Goal: Information Seeking & Learning: Check status

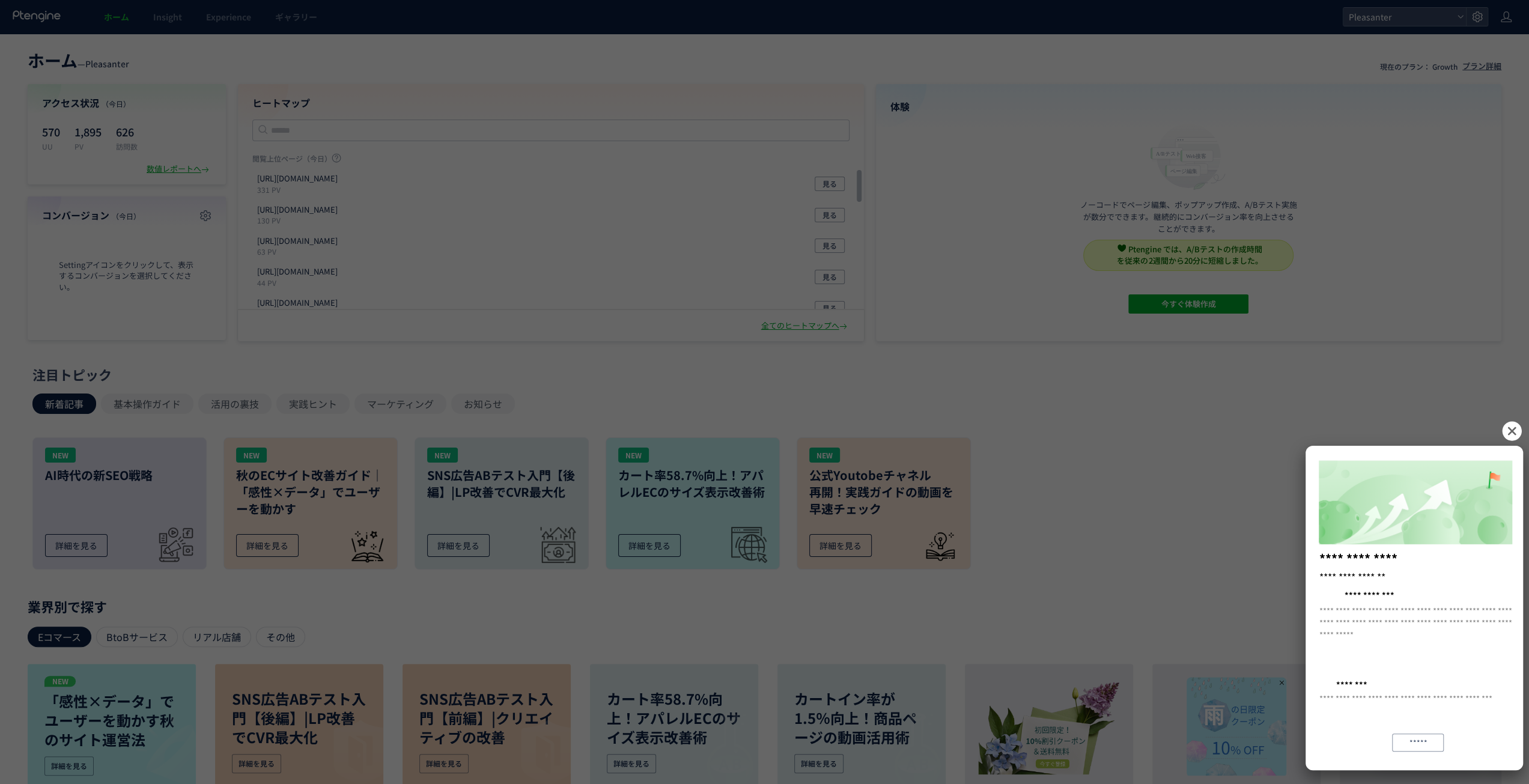
click at [396, 429] on icon at bounding box center [1511, 430] width 19 height 19
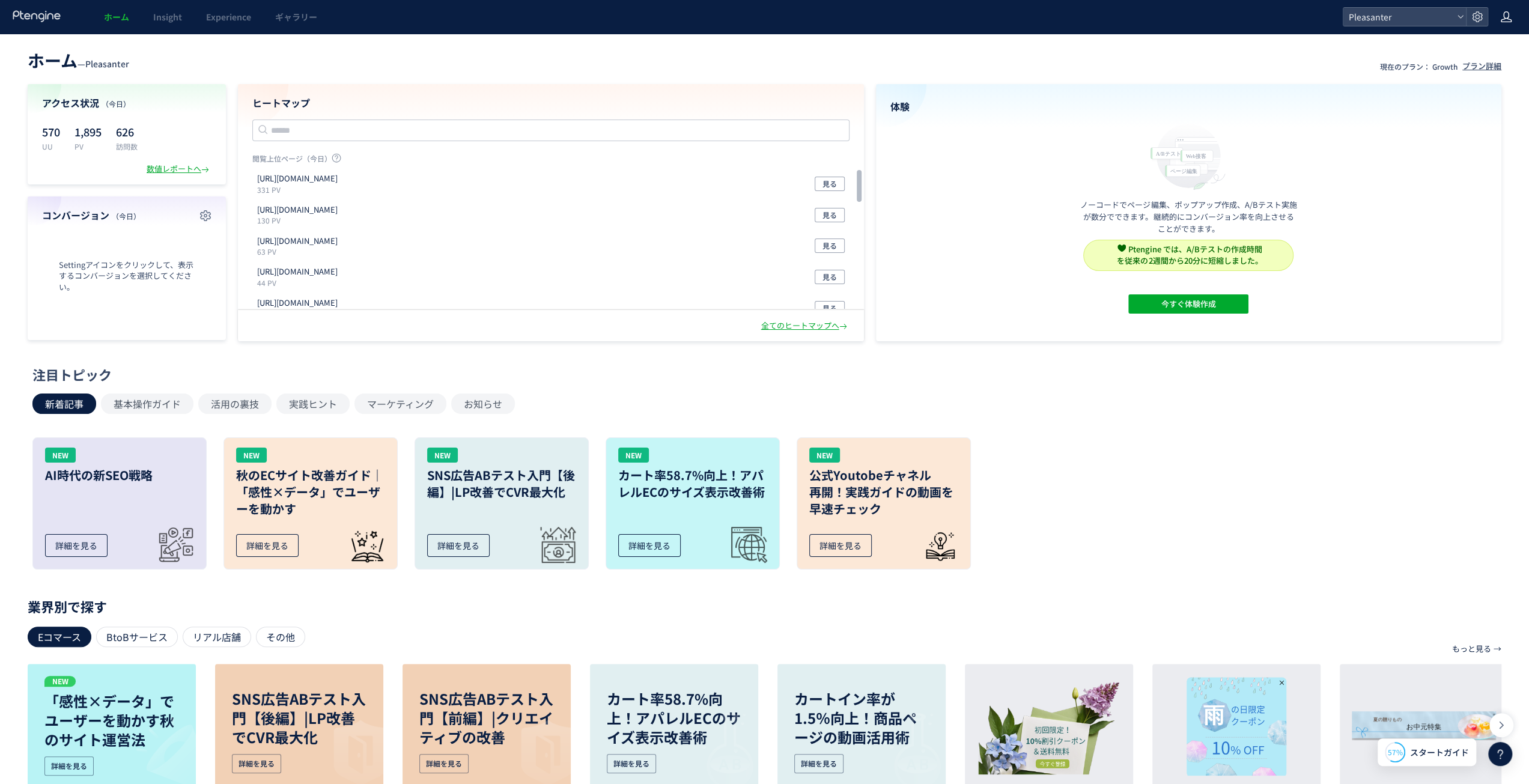
click at [396, 12] on icon at bounding box center [1506, 16] width 12 height 12
click at [396, 52] on span "アカウント設定" at bounding box center [1475, 47] width 59 height 12
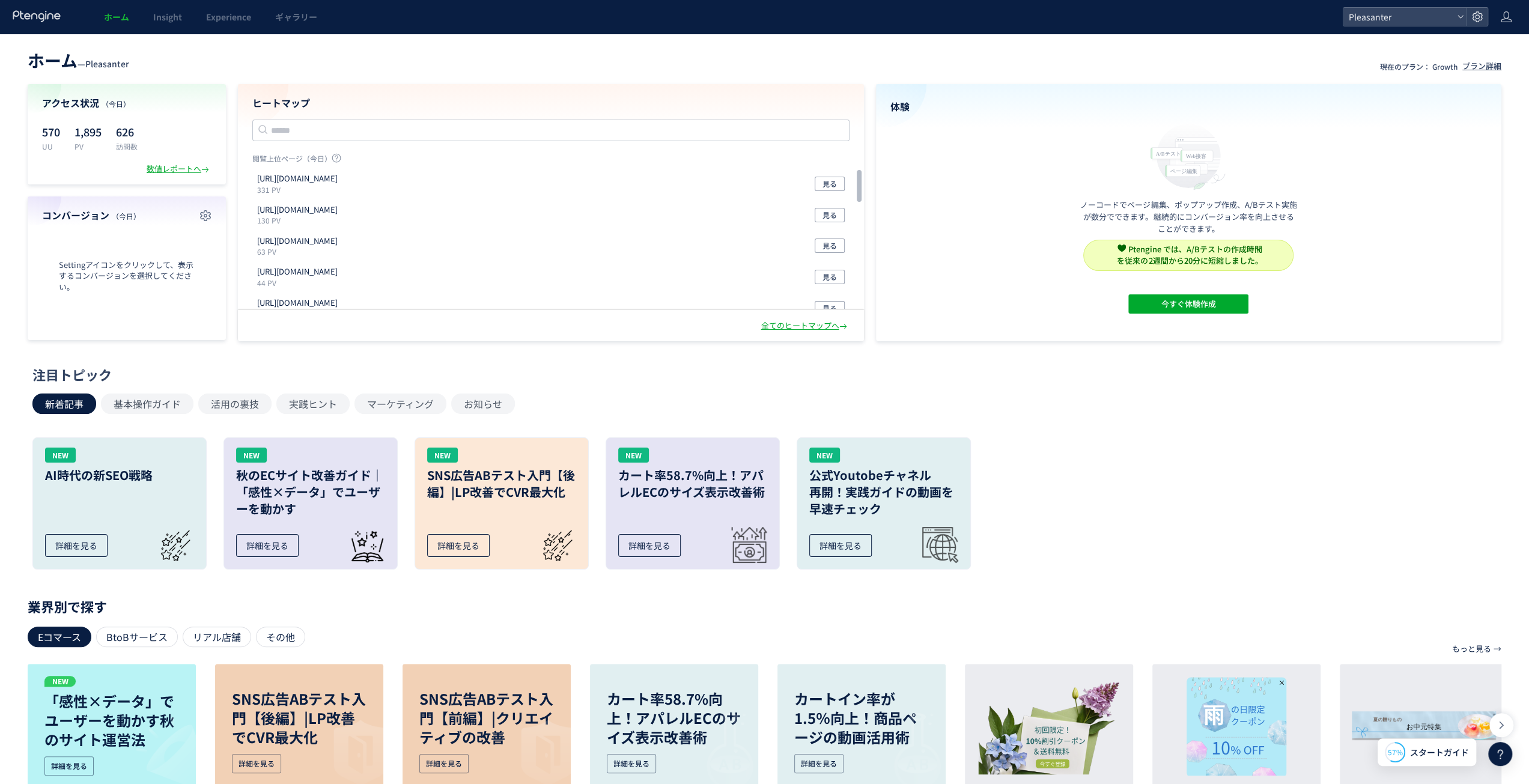
click at [396, 13] on header "ホーム Insight Experience ギャラリー Pleasanter" at bounding box center [764, 16] width 1529 height 33
click at [396, 22] on use at bounding box center [1506, 17] width 11 height 11
click at [396, 66] on span "ログアウト" at bounding box center [1467, 66] width 42 height 12
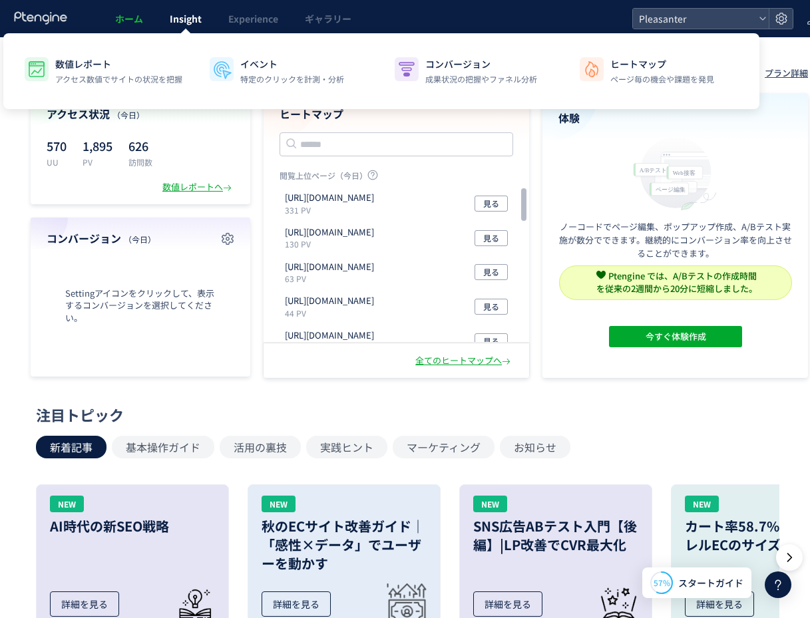
click at [168, 21] on link "Insight" at bounding box center [185, 18] width 59 height 37
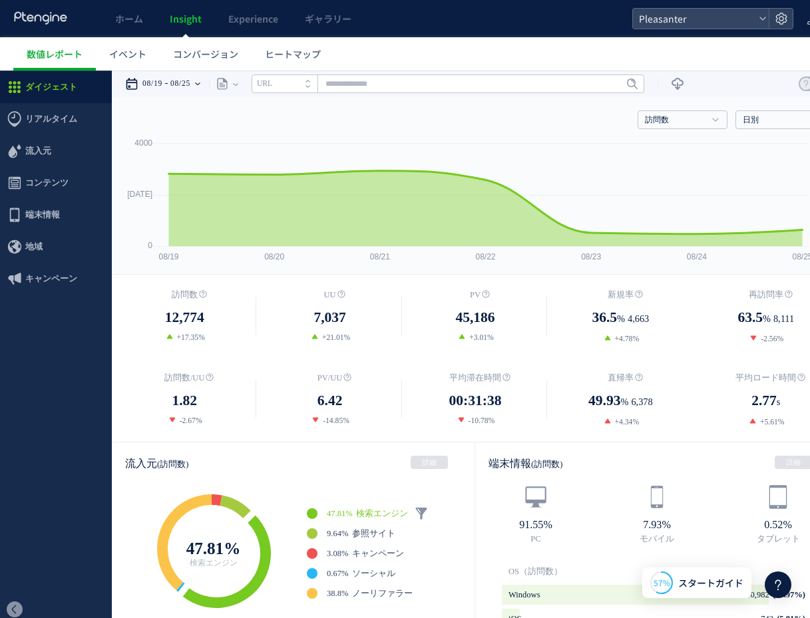
click at [200, 81] on icon at bounding box center [197, 84] width 5 height 27
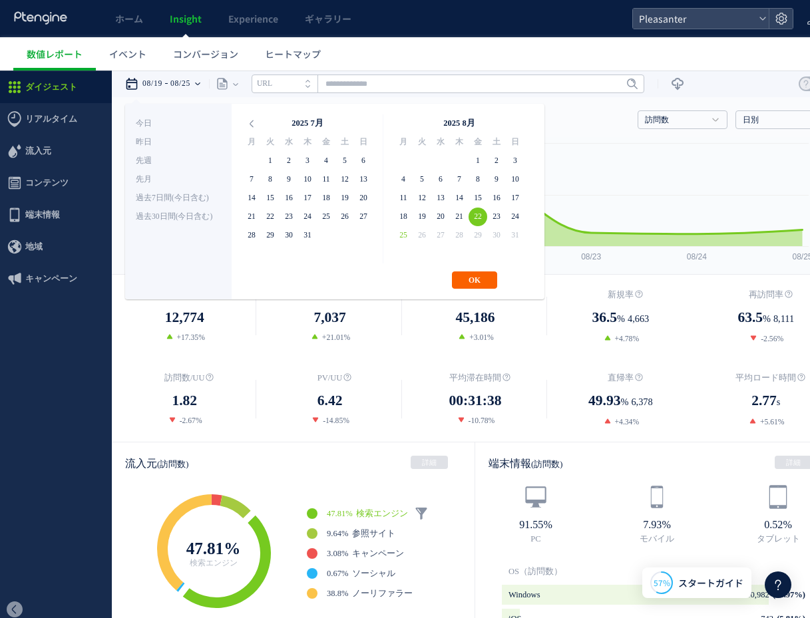
click at [469, 275] on button "OK" at bounding box center [474, 280] width 45 height 17
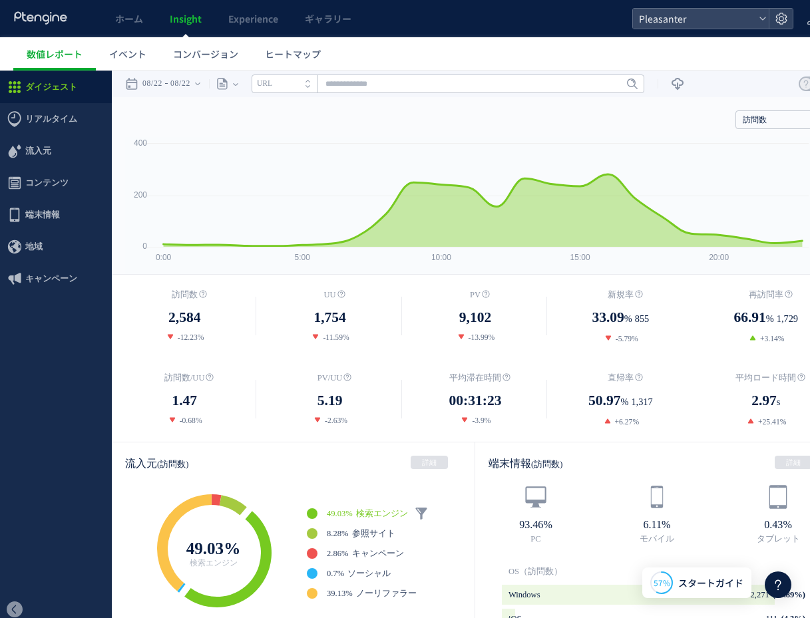
click at [285, 83] on li "URL" at bounding box center [285, 84] width 66 height 19
click at [249, 81] on div "ページ ページグループ パラメーター除去後 ページ ページグループ パラメーター除去後 タイトル名 URL" at bounding box center [426, 84] width 435 height 27
click at [233, 84] on div "ページ" at bounding box center [221, 84] width 24 height 27
click at [238, 126] on li "ページグループ" at bounding box center [235, 133] width 78 height 17
click at [432, 84] on input "text" at bounding box center [448, 84] width 393 height 19
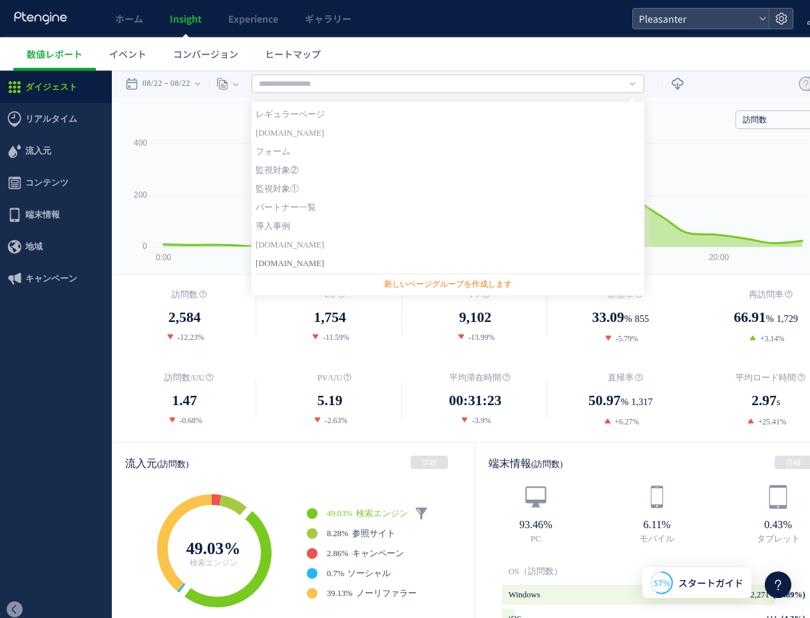
click at [329, 260] on link "[DOMAIN_NAME]" at bounding box center [448, 263] width 385 height 17
type input "**********"
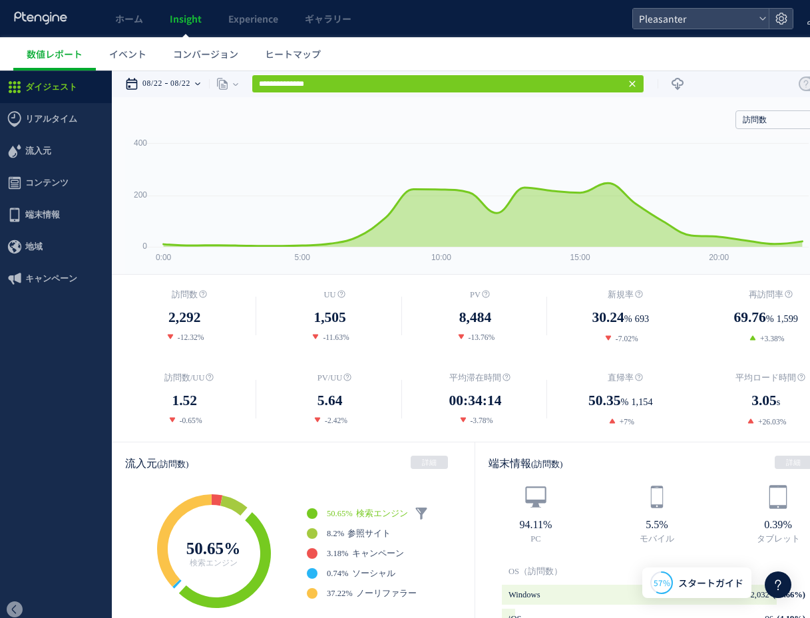
click at [184, 80] on time "08/22" at bounding box center [180, 84] width 20 height 27
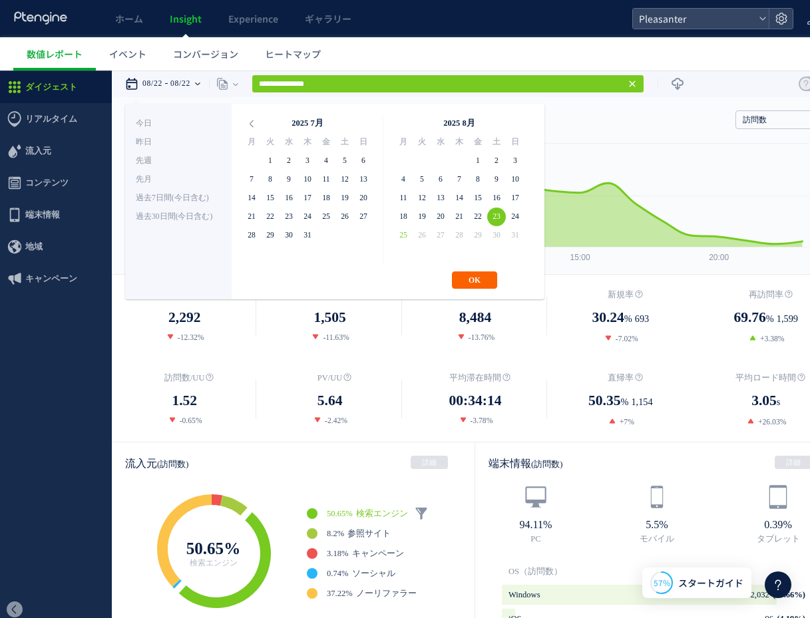
click at [480, 285] on button "OK" at bounding box center [474, 280] width 45 height 17
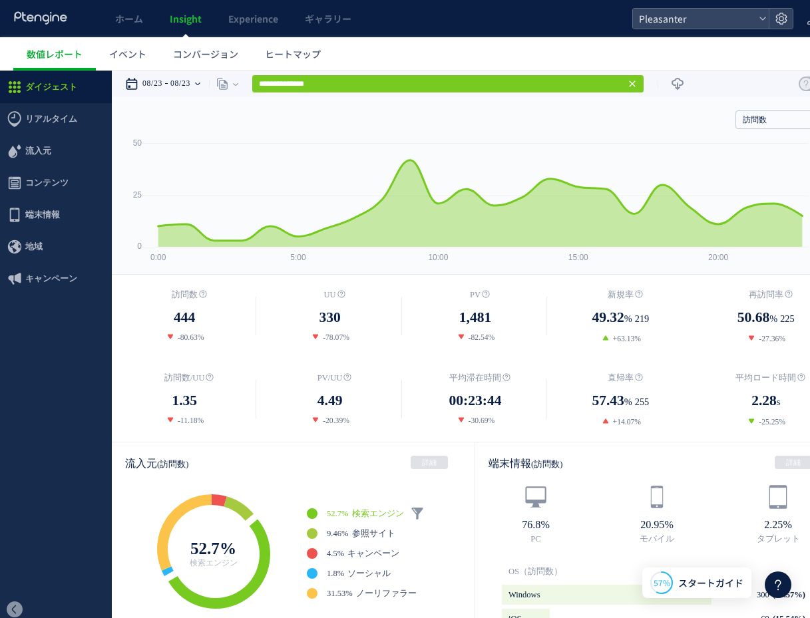
click at [190, 72] on time "08/23" at bounding box center [180, 84] width 20 height 27
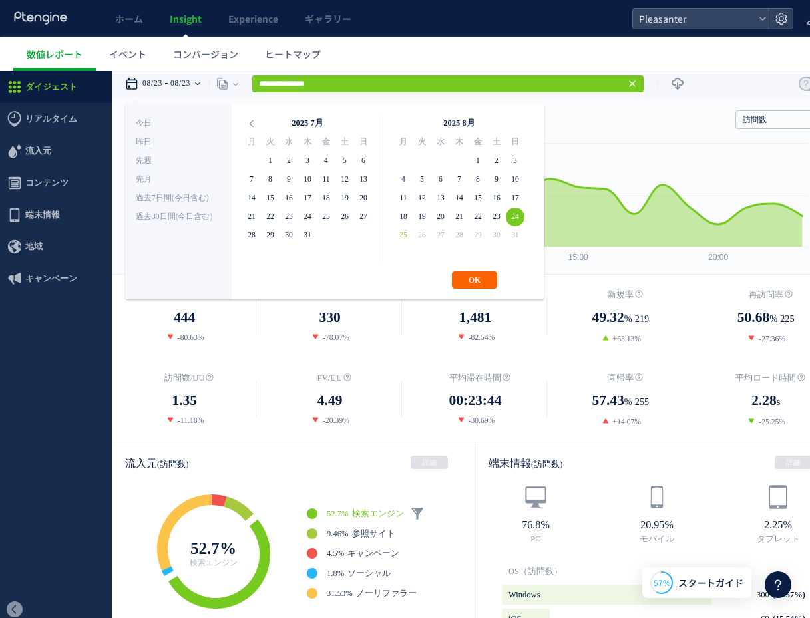
click at [477, 277] on button "OK" at bounding box center [474, 280] width 45 height 17
